Goal: Task Accomplishment & Management: Manage account settings

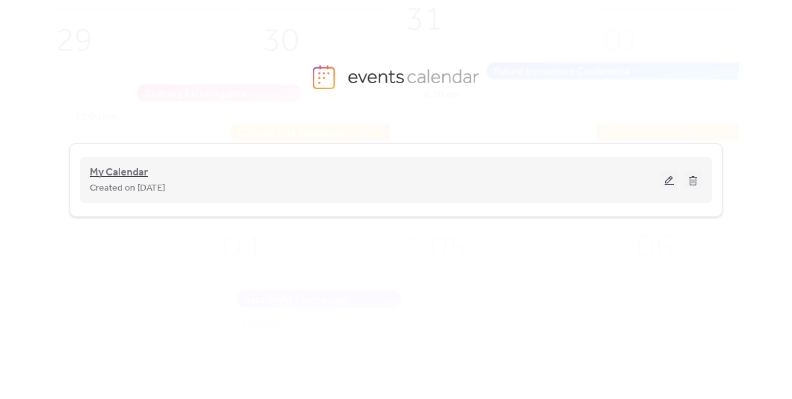
click at [122, 170] on span "My Calendar" at bounding box center [119, 173] width 58 height 16
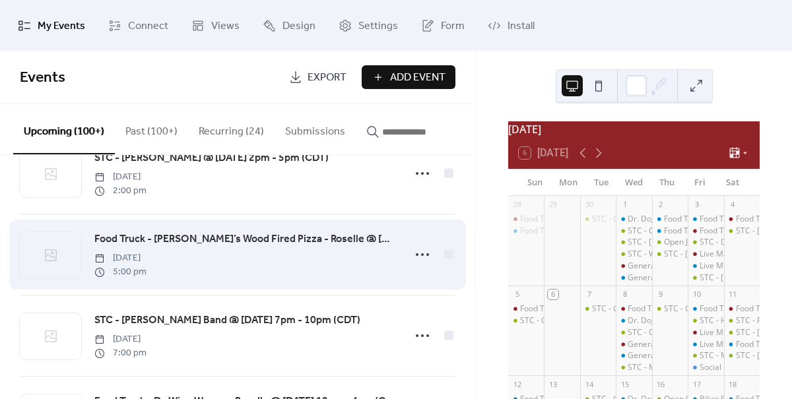
scroll to position [1180, 0]
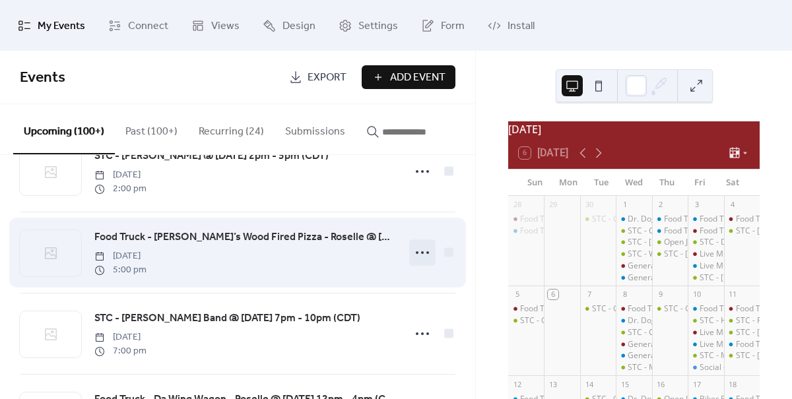
click at [421, 254] on circle at bounding box center [422, 252] width 3 height 3
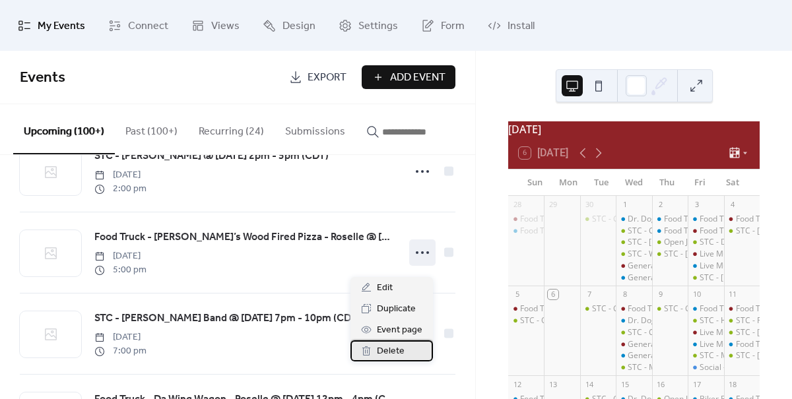
click at [387, 350] on span "Delete" at bounding box center [391, 352] width 28 height 16
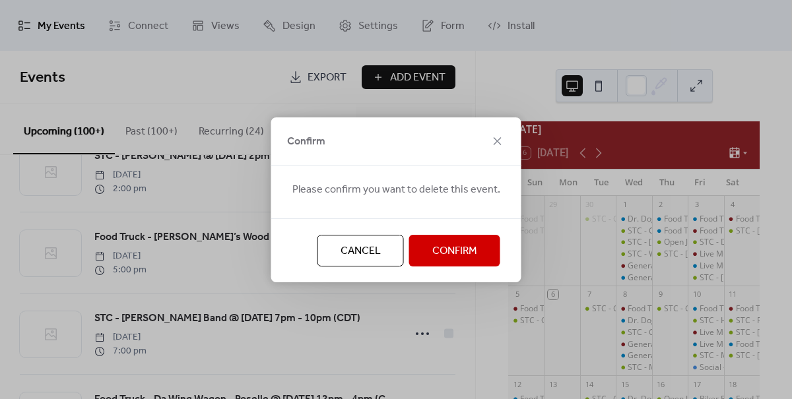
click at [445, 253] on span "Confirm" at bounding box center [454, 251] width 45 height 16
click at [493, 143] on icon at bounding box center [498, 141] width 16 height 16
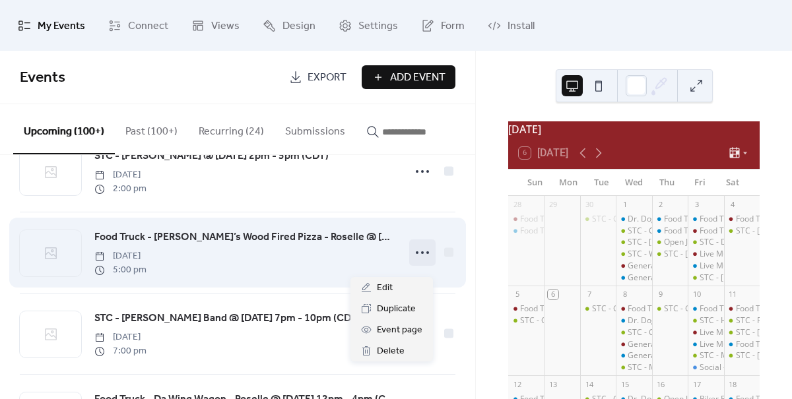
click at [421, 254] on circle at bounding box center [422, 252] width 3 height 3
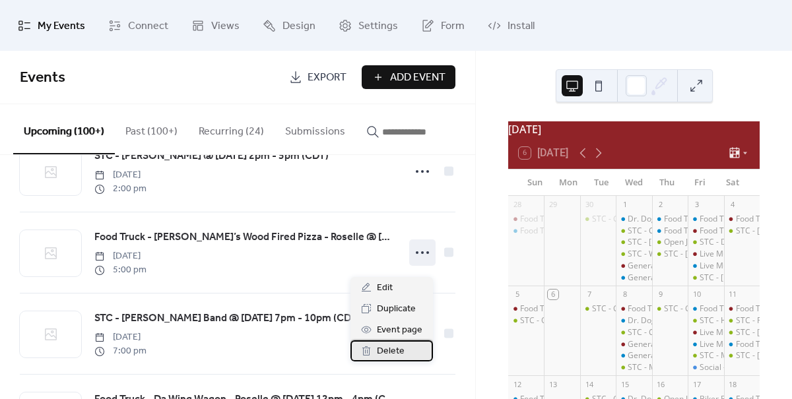
click at [395, 350] on span "Delete" at bounding box center [391, 352] width 28 height 16
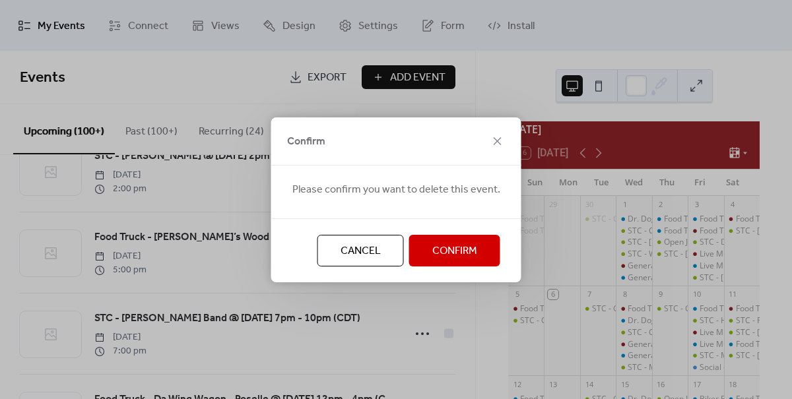
click at [464, 244] on span "Confirm" at bounding box center [454, 251] width 45 height 16
